Goal: Check status: Check status

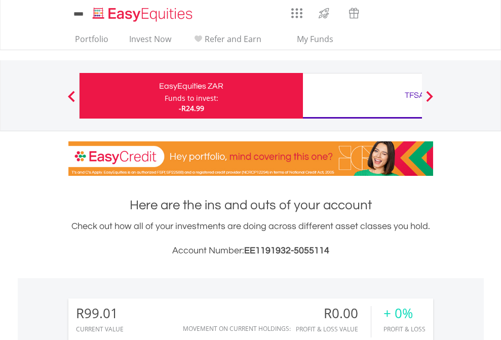
scroll to position [97, 159]
click at [165, 96] on div "Funds to invest:" at bounding box center [192, 98] width 54 height 10
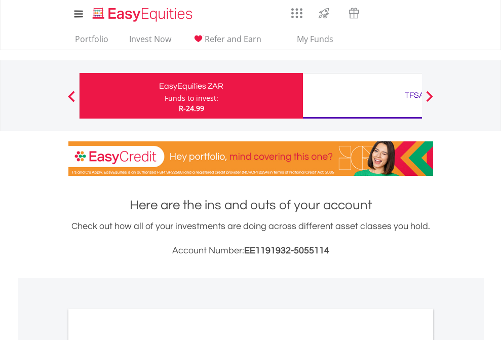
scroll to position [608, 0]
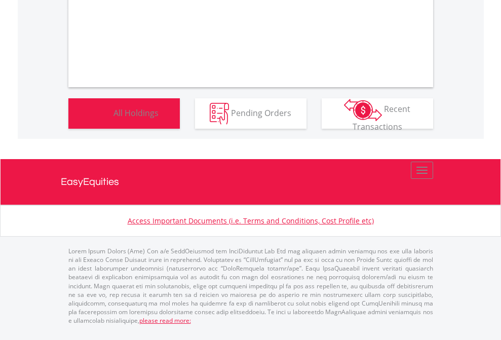
click at [113, 118] on span "All Holdings" at bounding box center [135, 112] width 45 height 11
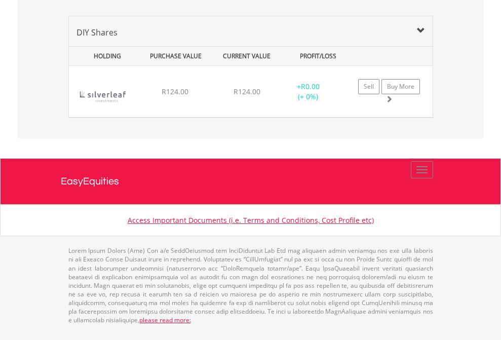
scroll to position [97, 159]
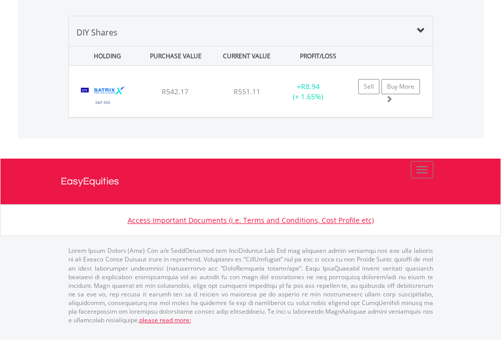
scroll to position [97, 159]
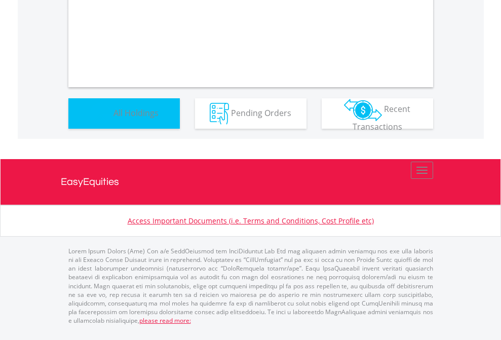
click at [113, 118] on span "All Holdings" at bounding box center [135, 112] width 45 height 11
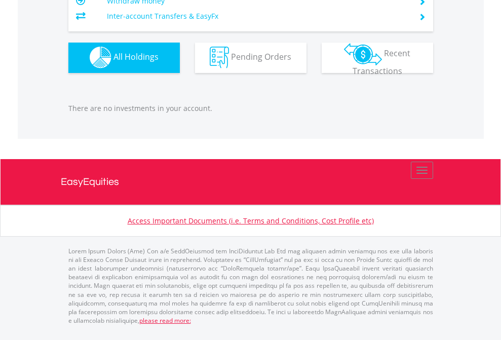
scroll to position [97, 159]
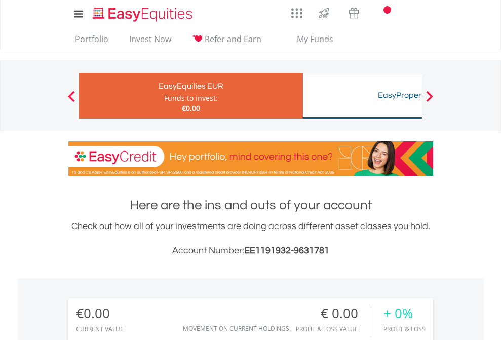
scroll to position [97, 159]
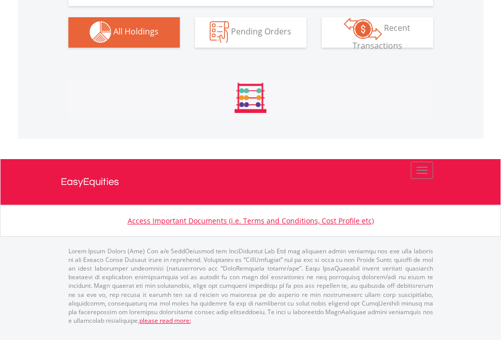
scroll to position [1002, 0]
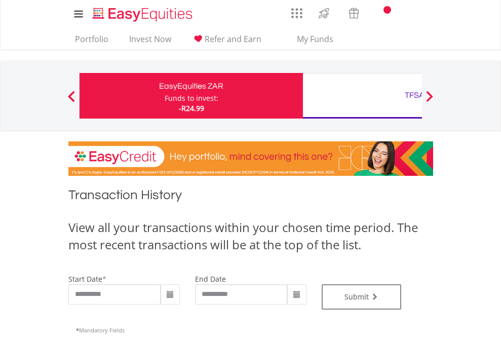
type input "**********"
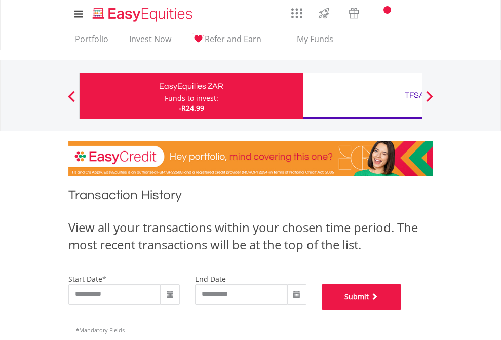
click at [401, 309] on button "Submit" at bounding box center [361, 296] width 80 height 25
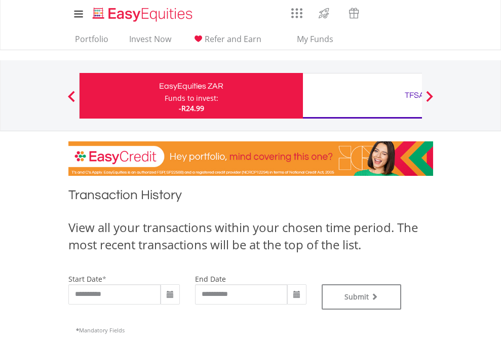
click at [362, 96] on div "TFSA" at bounding box center [414, 95] width 211 height 14
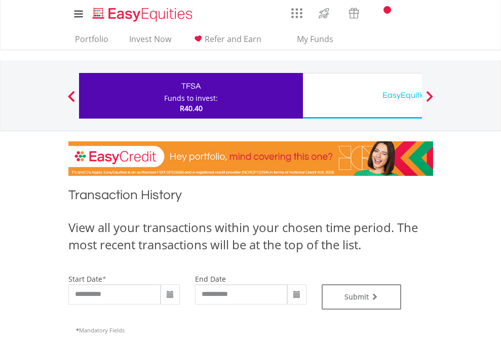
type input "**********"
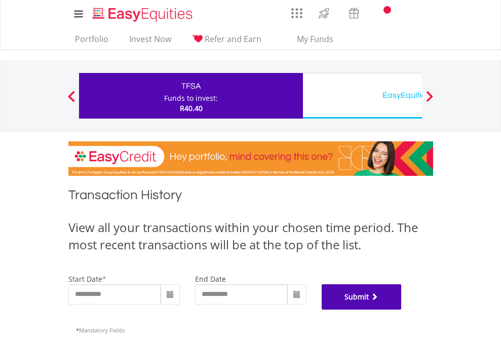
click at [401, 309] on button "Submit" at bounding box center [361, 296] width 80 height 25
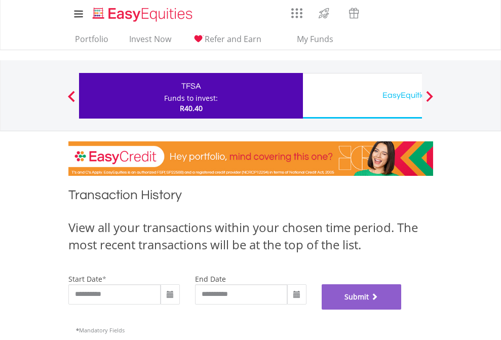
scroll to position [410, 0]
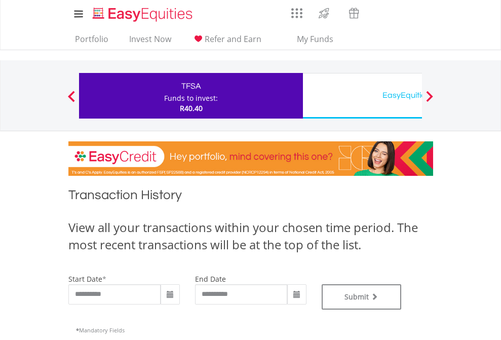
click at [362, 96] on div "EasyEquities USD" at bounding box center [414, 95] width 211 height 14
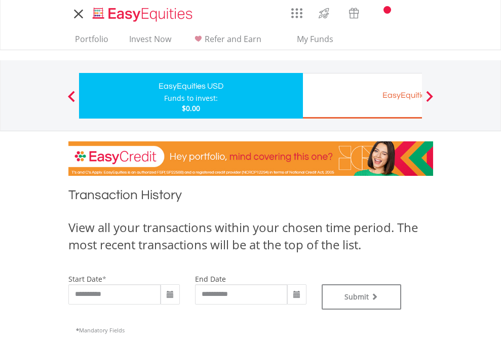
type input "**********"
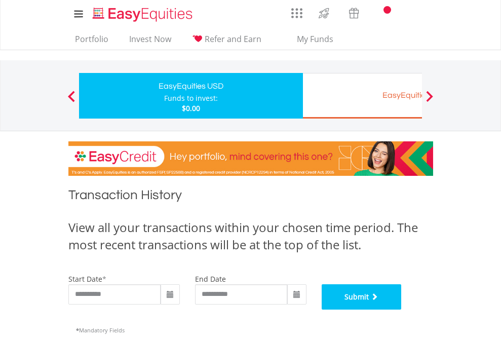
click at [401, 309] on button "Submit" at bounding box center [361, 296] width 80 height 25
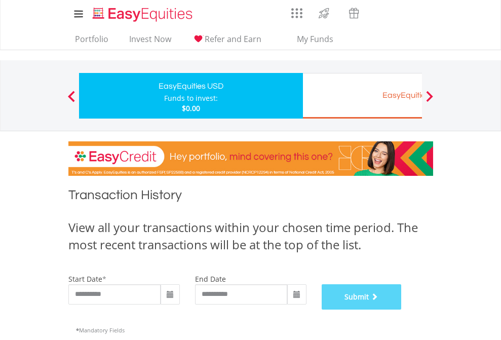
scroll to position [410, 0]
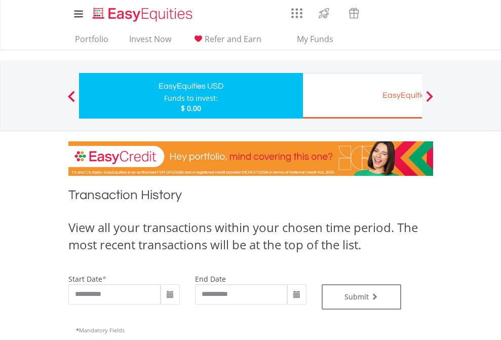
click at [362, 96] on div "EasyEquities EUR" at bounding box center [414, 95] width 211 height 14
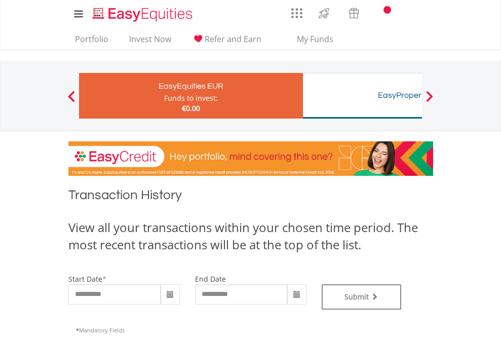
type input "**********"
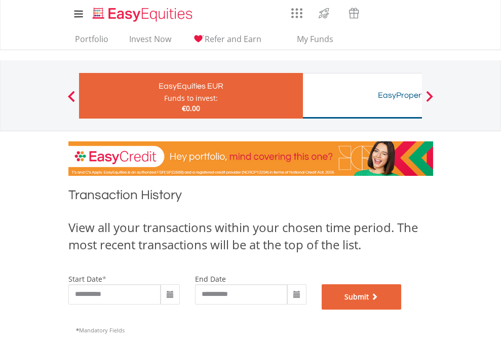
click at [401, 309] on button "Submit" at bounding box center [361, 296] width 80 height 25
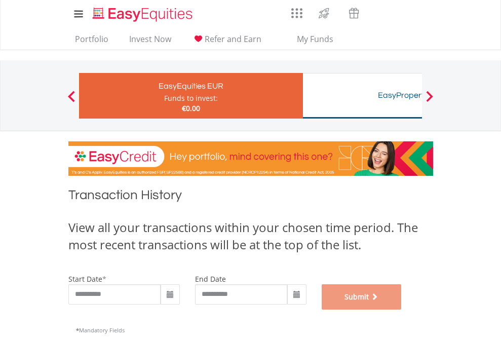
scroll to position [410, 0]
